Goal: Transaction & Acquisition: Purchase product/service

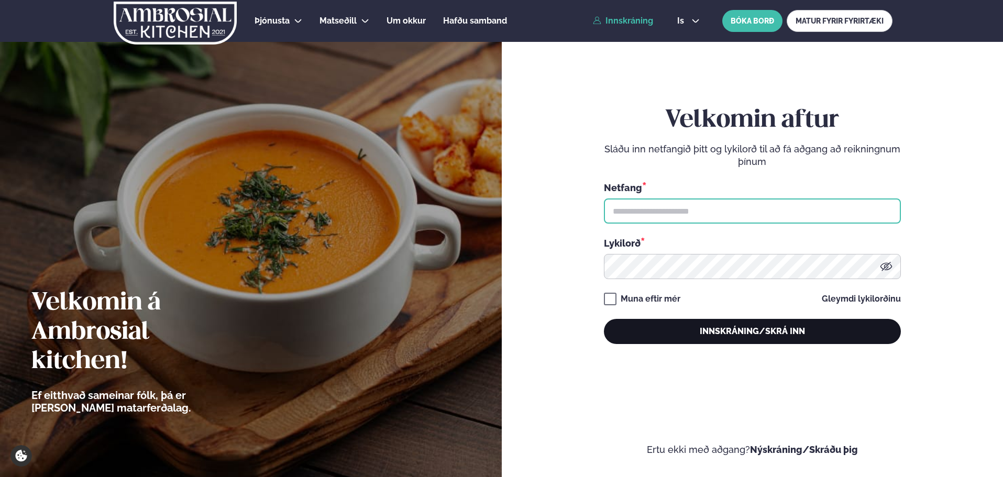
type input "**********"
click at [759, 329] on button "Innskráning/Skrá inn" at bounding box center [752, 331] width 297 height 25
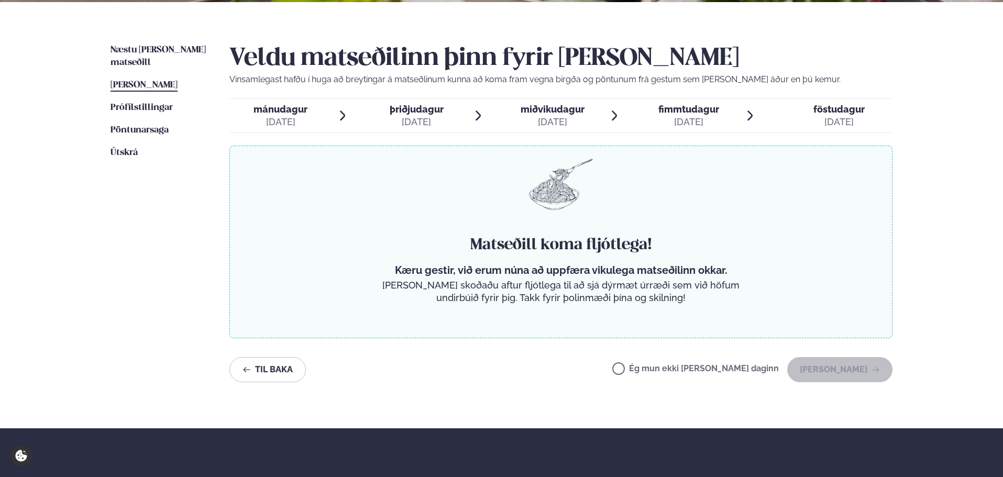
scroll to position [262, 0]
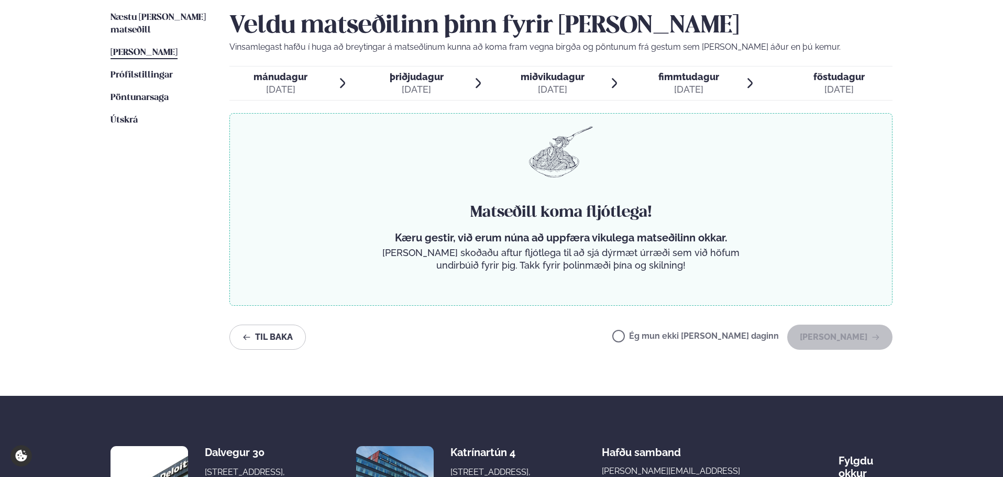
click at [292, 75] on span "mánudagur" at bounding box center [281, 76] width 54 height 11
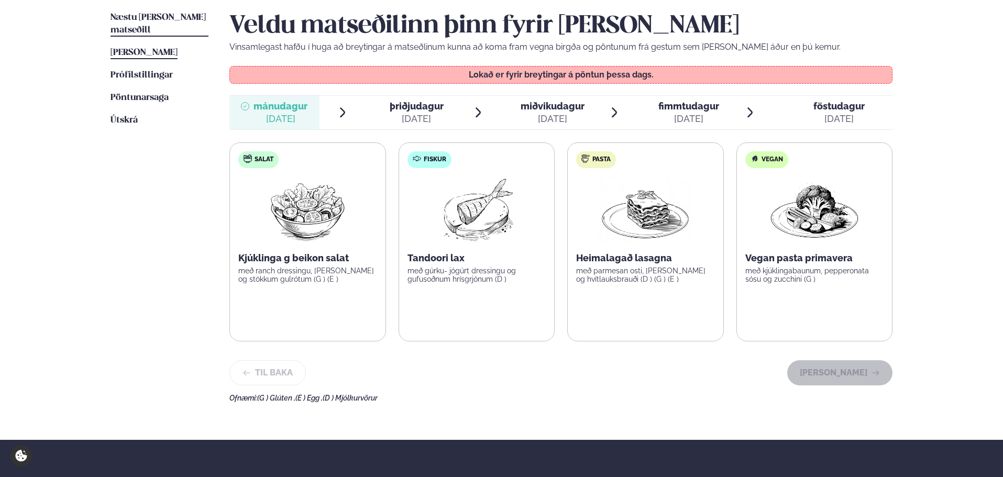
click at [150, 13] on span "Næstu [PERSON_NAME] matseðill" at bounding box center [158, 23] width 95 height 21
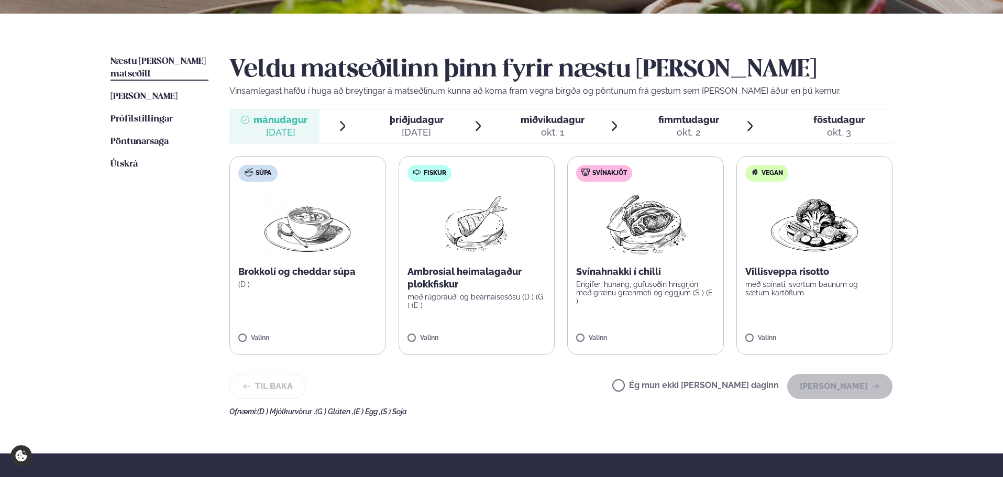
scroll to position [262, 0]
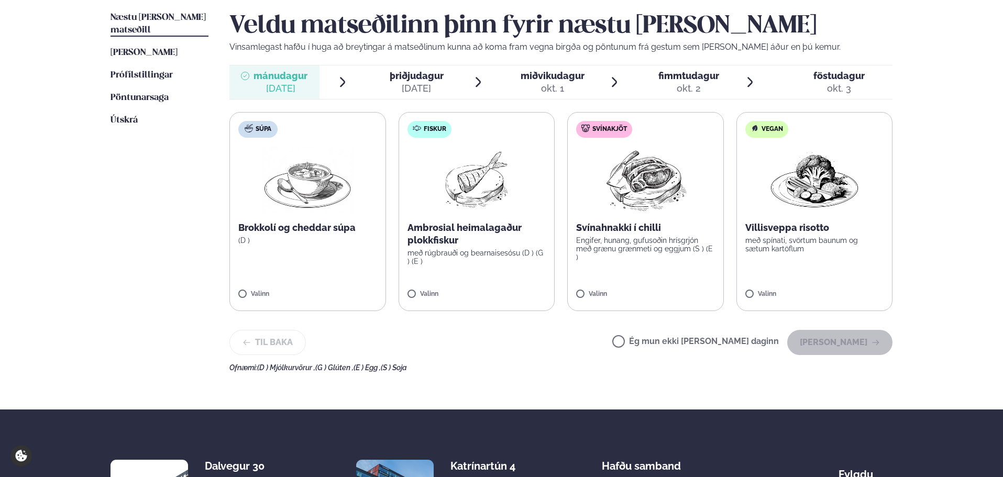
click at [444, 77] on span "þriðjudagur þri. [DATE]" at bounding box center [411, 82] width 90 height 34
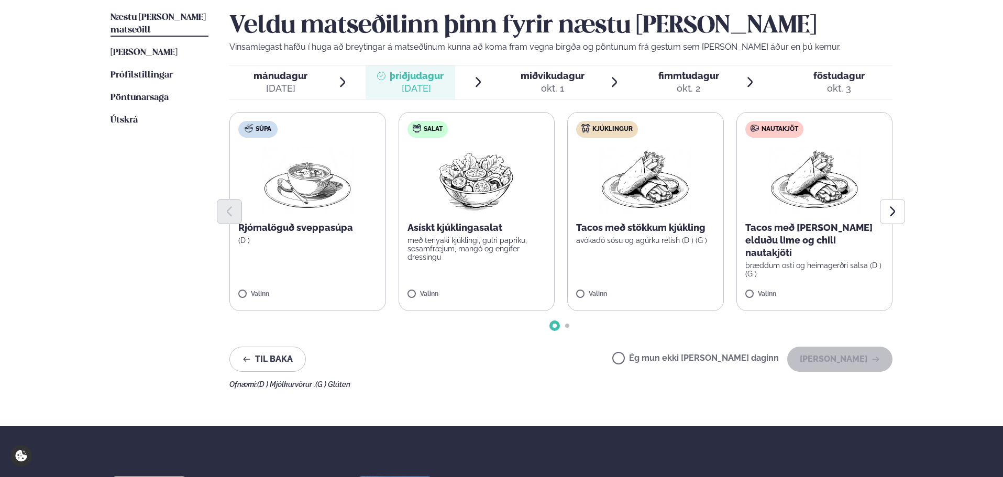
click at [554, 76] on span "miðvikudagur" at bounding box center [553, 75] width 64 height 11
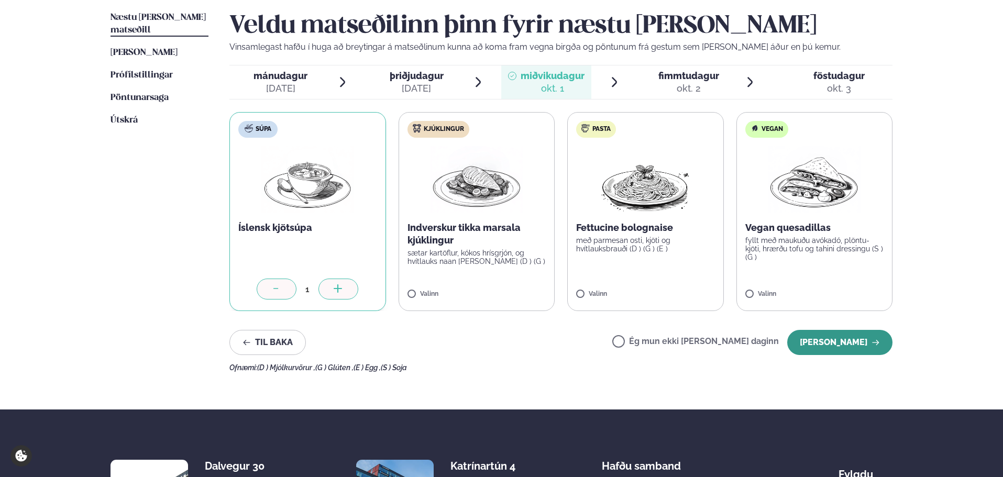
click at [842, 339] on button "[PERSON_NAME]" at bounding box center [839, 342] width 105 height 25
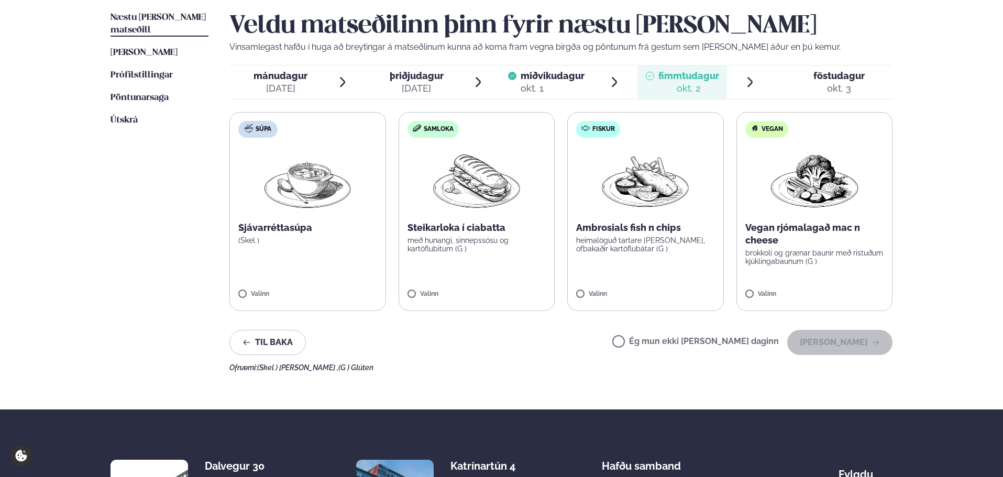
click at [291, 75] on span "mánudagur" at bounding box center [281, 75] width 54 height 11
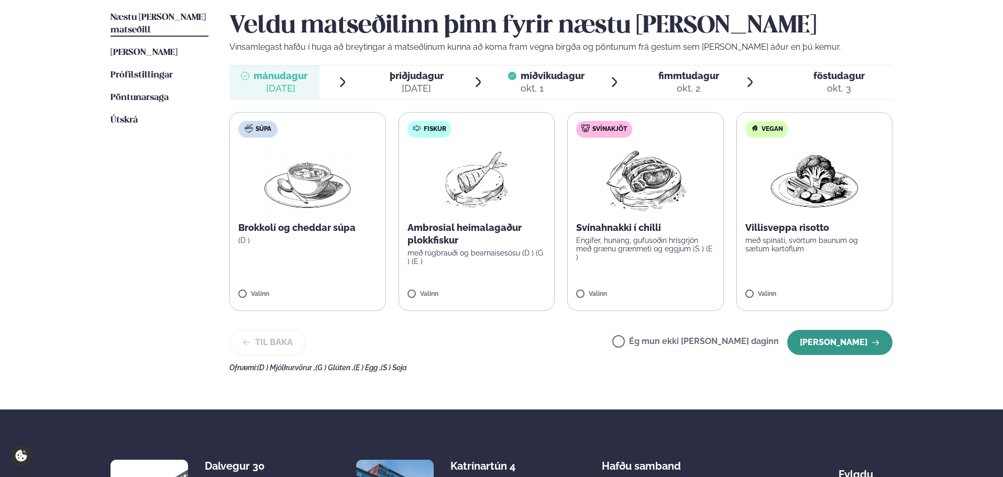
click at [852, 340] on button "[PERSON_NAME]" at bounding box center [839, 342] width 105 height 25
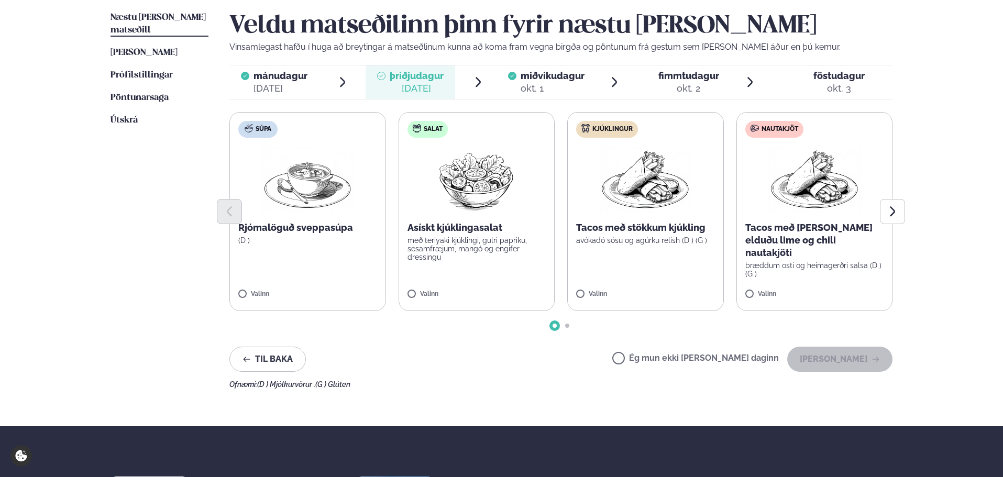
click at [654, 359] on label "Ég mun ekki [PERSON_NAME] daginn" at bounding box center [695, 359] width 167 height 11
click at [840, 356] on button "[PERSON_NAME]" at bounding box center [839, 359] width 105 height 25
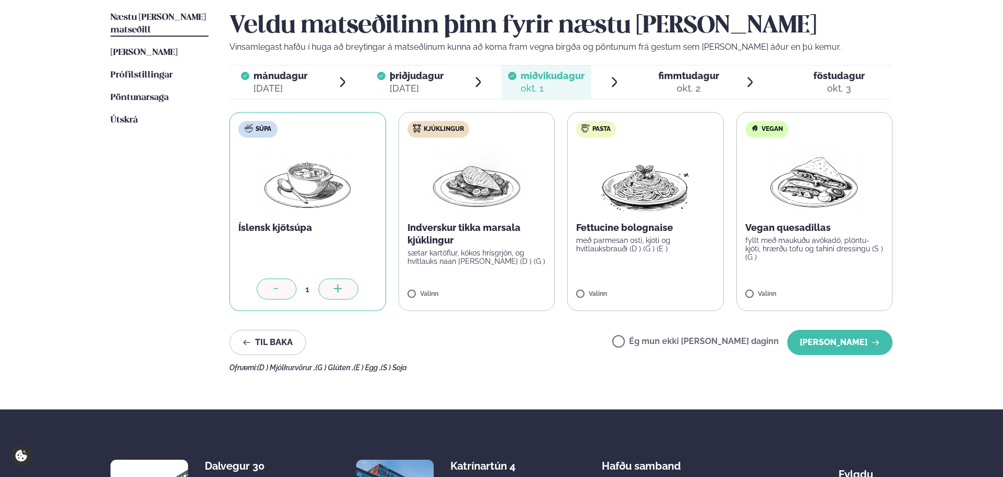
click at [706, 79] on span "fimmtudagur" at bounding box center [689, 75] width 61 height 11
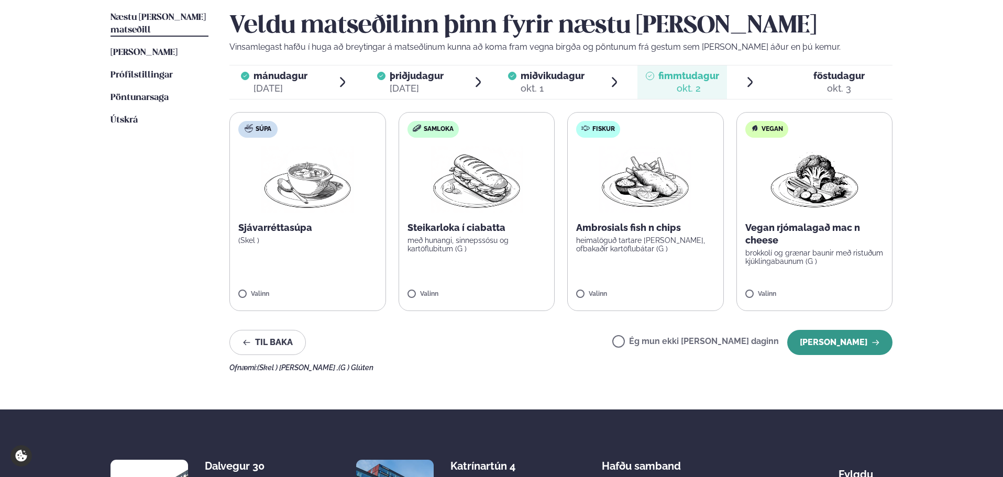
click at [852, 344] on button "[PERSON_NAME]" at bounding box center [839, 342] width 105 height 25
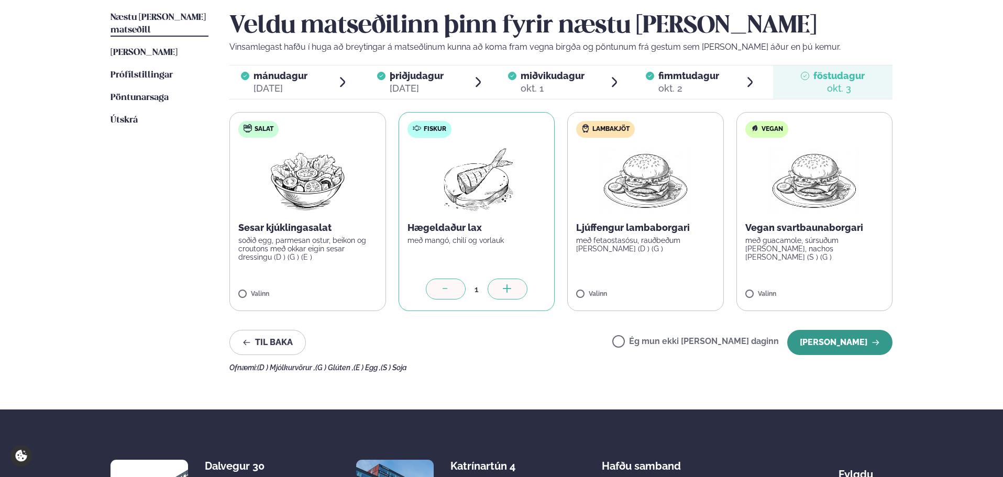
click at [851, 339] on button "[PERSON_NAME]" at bounding box center [839, 342] width 105 height 25
